Goal: Find specific fact: Find specific fact

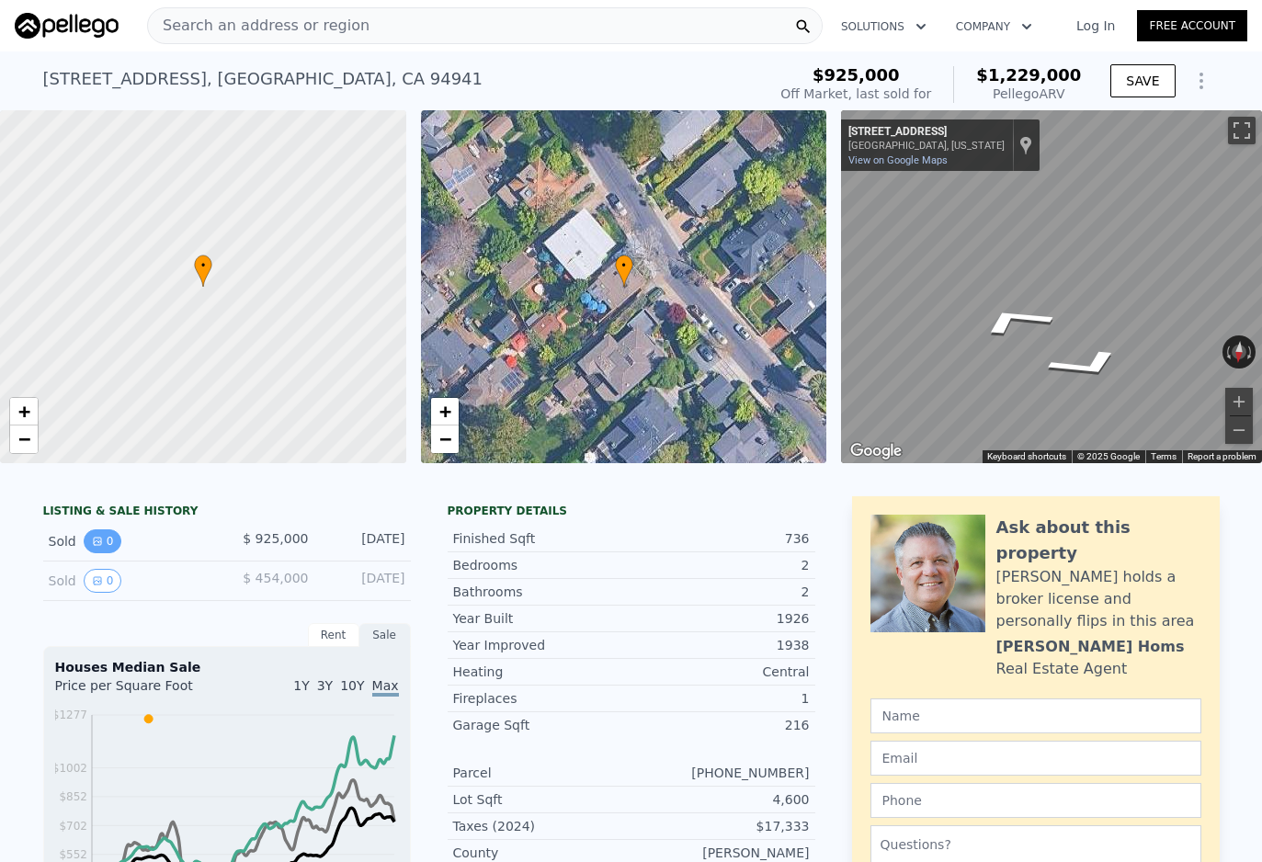
click at [103, 541] on button "0" at bounding box center [103, 541] width 39 height 24
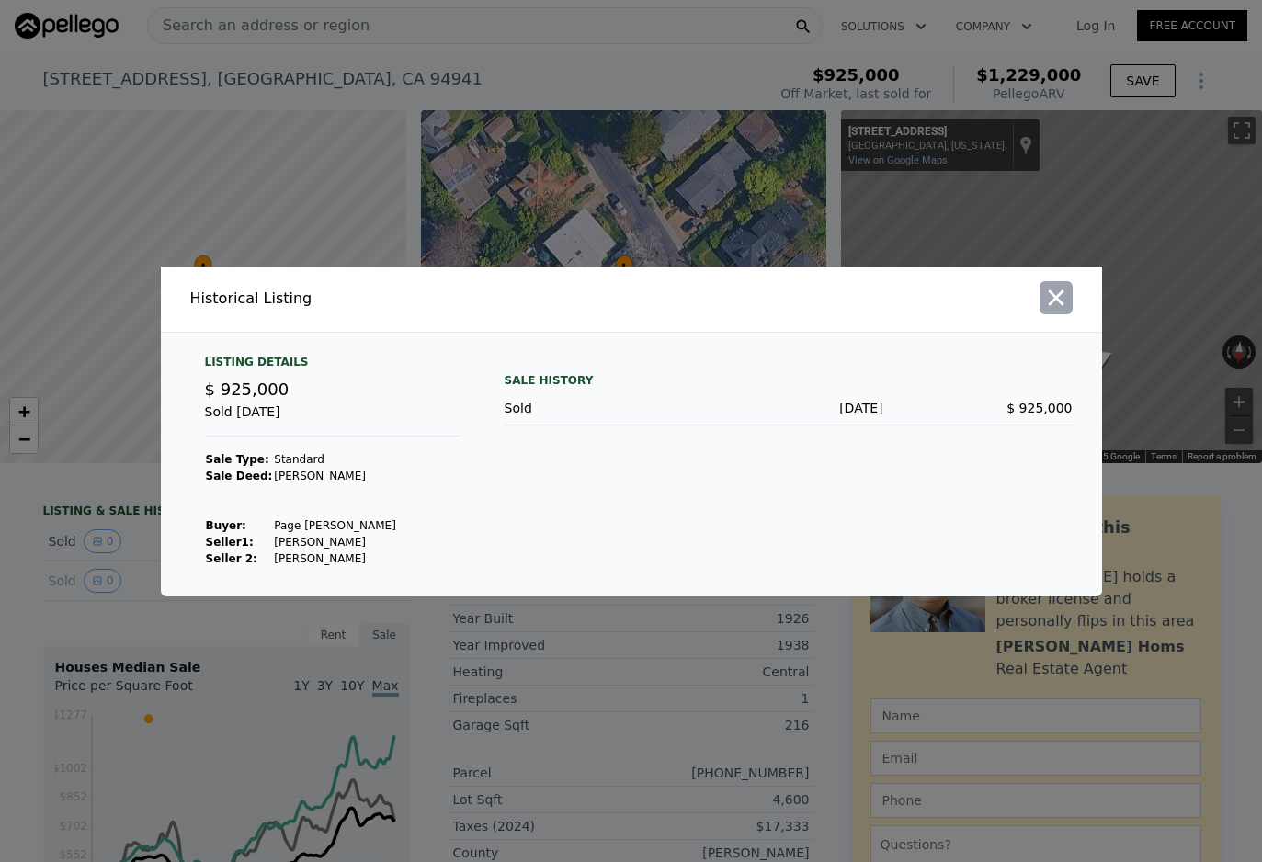
click at [1053, 300] on icon "button" at bounding box center [1056, 297] width 16 height 16
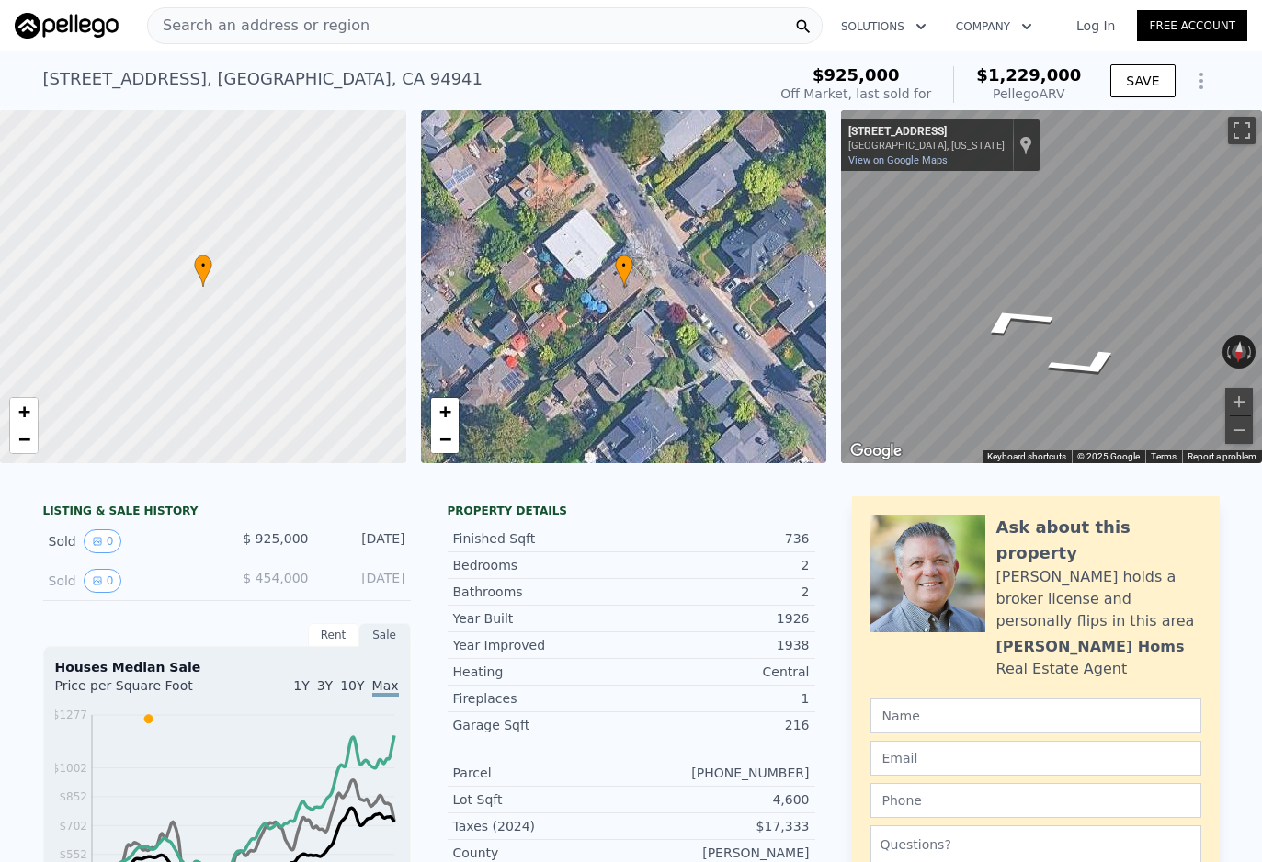
click at [1208, 85] on icon "Show Options" at bounding box center [1201, 81] width 22 height 22
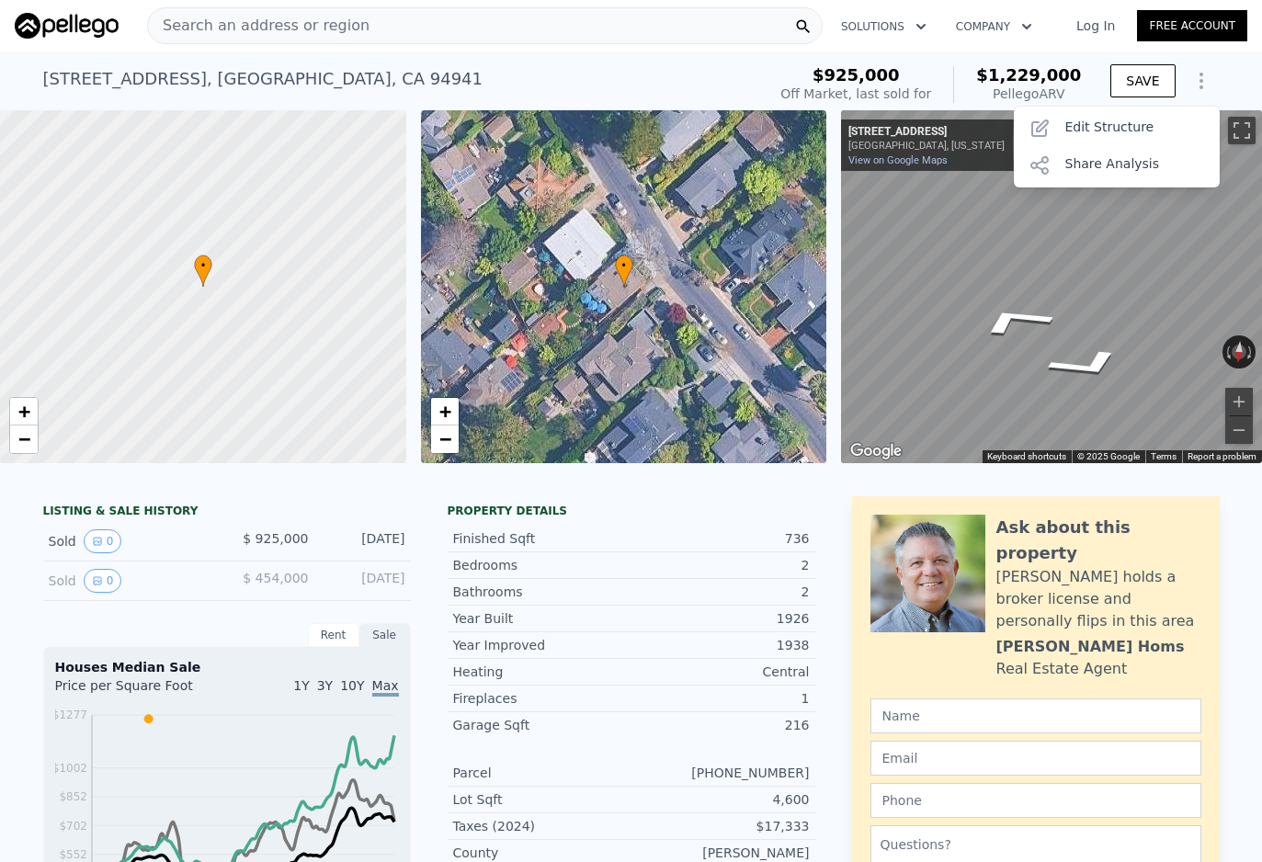
click at [1252, 80] on div "[STREET_ADDRESS] Sold [DATE] for $925k (~ARV $1.229m ) $925,000 Off Market, las…" at bounding box center [631, 80] width 1262 height 59
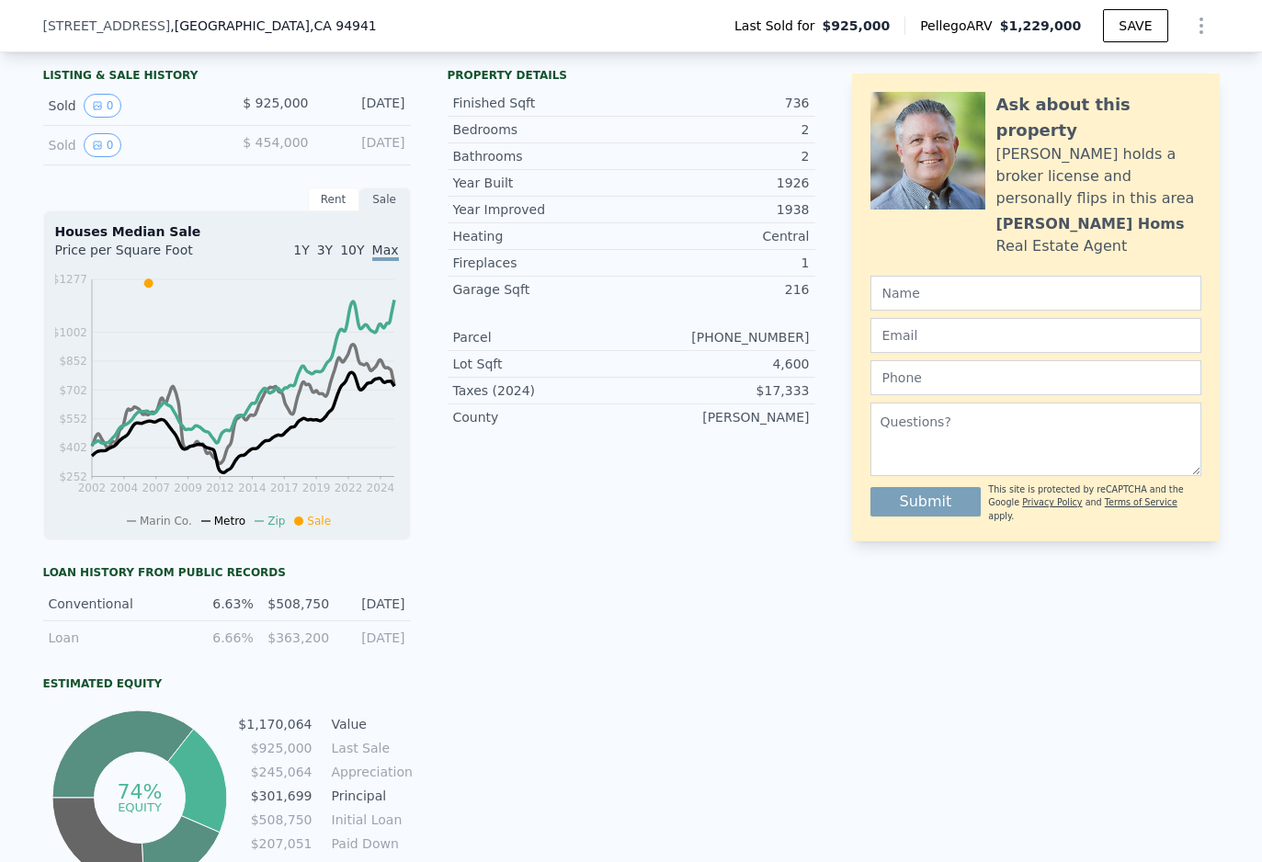
scroll to position [431, 0]
click at [219, 34] on span ", [GEOGRAPHIC_DATA]" at bounding box center [273, 26] width 206 height 18
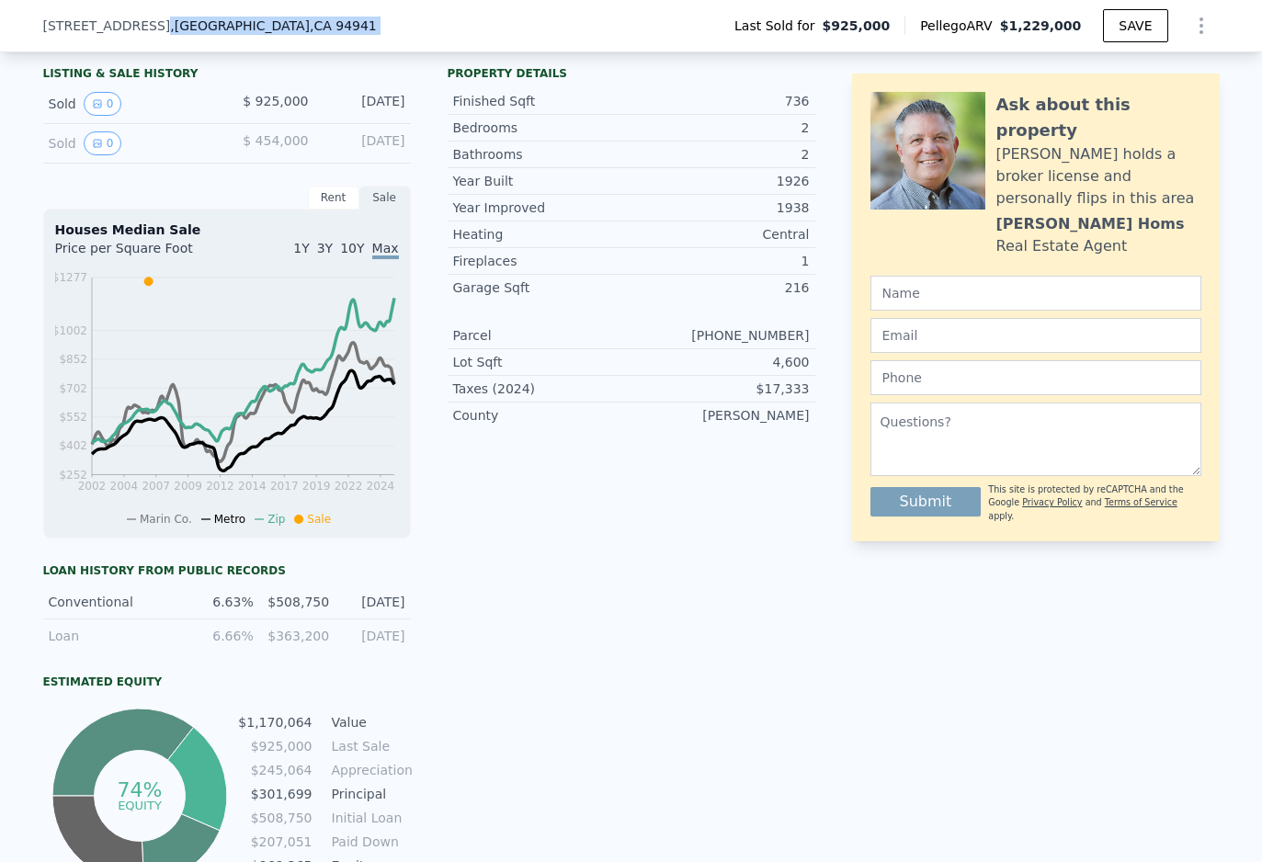
click at [219, 34] on span ", [GEOGRAPHIC_DATA]" at bounding box center [273, 26] width 206 height 18
copy span ", [GEOGRAPHIC_DATA]"
click at [219, 34] on span ", [GEOGRAPHIC_DATA]" at bounding box center [273, 26] width 206 height 18
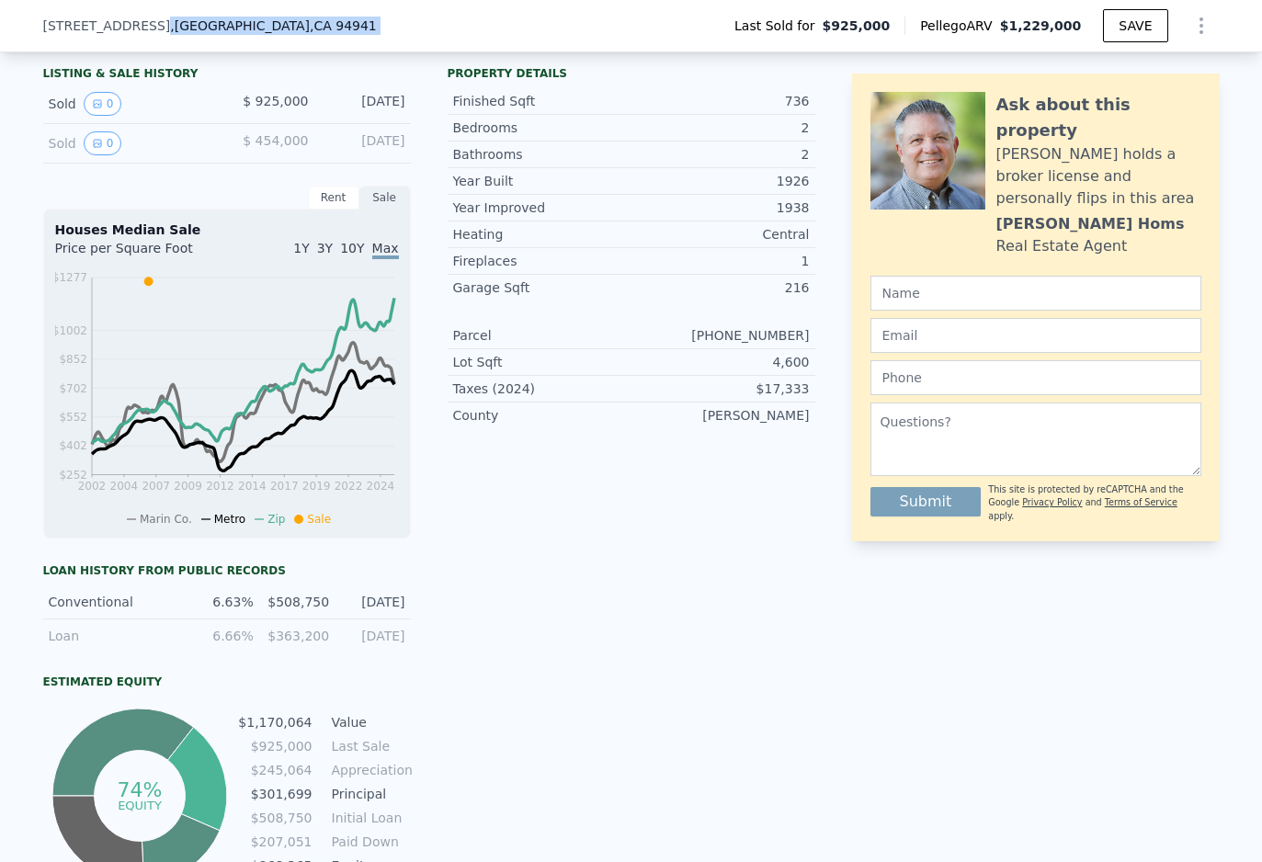
click at [219, 34] on span ", [GEOGRAPHIC_DATA]" at bounding box center [273, 26] width 206 height 18
click at [328, 25] on div "[STREET_ADDRESS] Last Sold for $925,000 Pellego ARV $1,229,000 SAVE" at bounding box center [631, 25] width 1176 height 51
drag, startPoint x: 313, startPoint y: 25, endPoint x: 37, endPoint y: 14, distance: 276.8
click at [37, 14] on div "[STREET_ADDRESS] Last Sold for $925,000 Pellego ARV $1,229,000 SAVE" at bounding box center [631, 26] width 1262 height 52
copy div "[STREET_ADDRESS]"
